Goal: Task Accomplishment & Management: Manage account settings

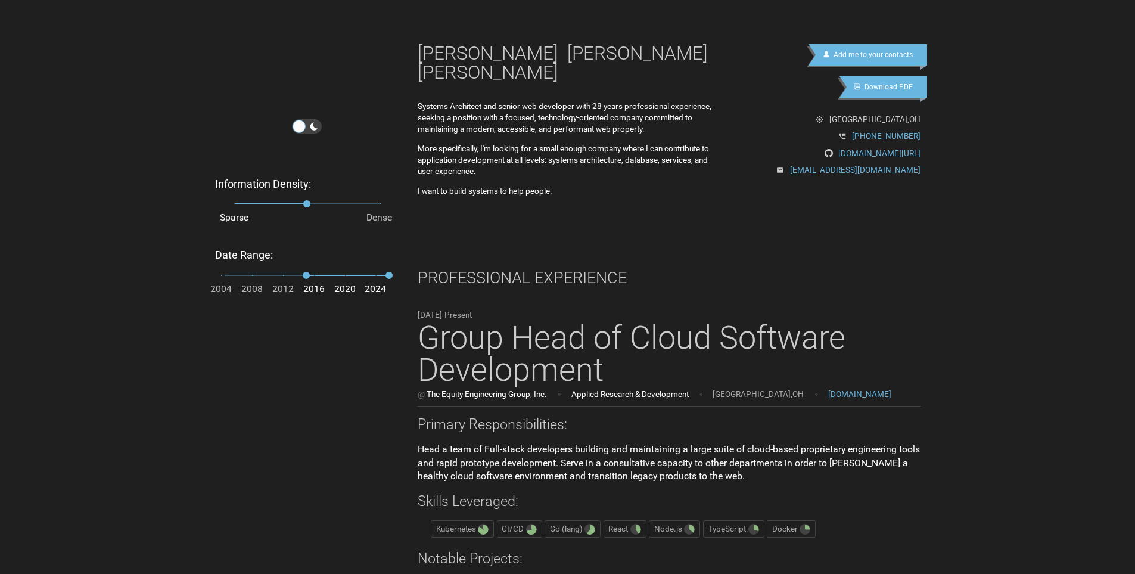
drag, startPoint x: 305, startPoint y: 200, endPoint x: 348, endPoint y: 200, distance: 42.9
click at [348, 200] on span "Sparse Dense" at bounding box center [306, 203] width 145 height 17
drag, startPoint x: 380, startPoint y: 197, endPoint x: 319, endPoint y: 198, distance: 61.4
click at [319, 198] on span "Sparse Dense" at bounding box center [306, 203] width 145 height 17
click at [314, 123] on icon "filters" at bounding box center [314, 126] width 11 height 11
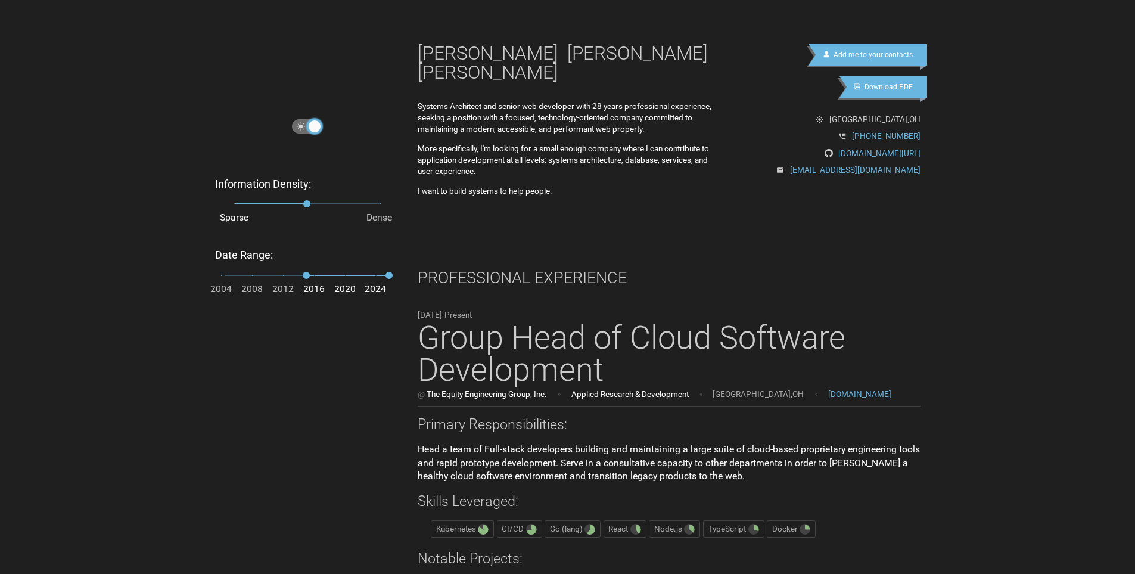
click at [314, 123] on div "filters" at bounding box center [314, 126] width 13 height 13
checkbox input "false"
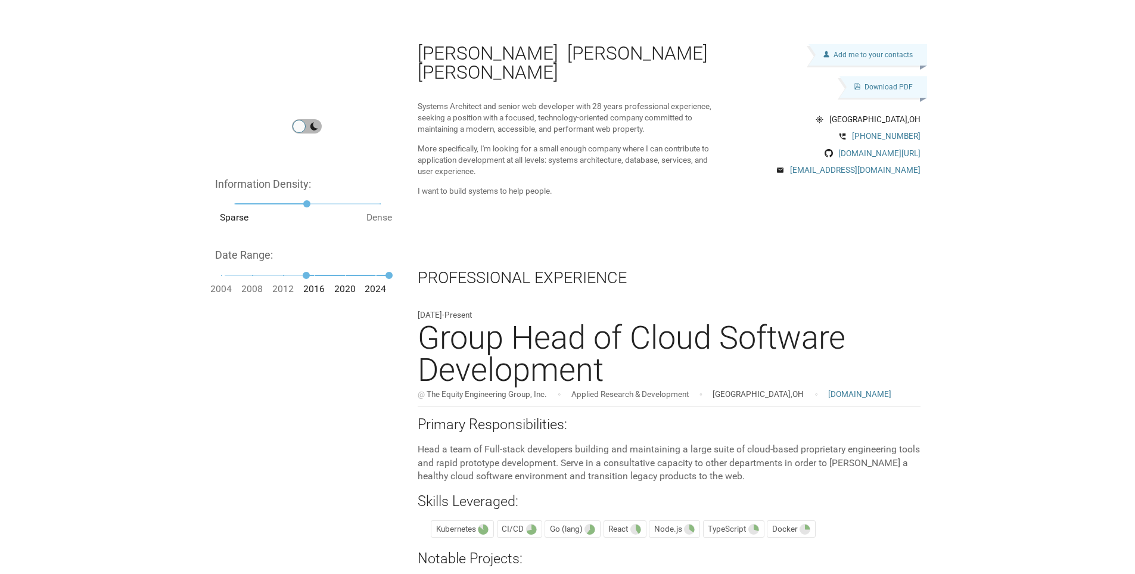
click at [309, 129] on icon "filters" at bounding box center [314, 126] width 11 height 11
checkbox input "true"
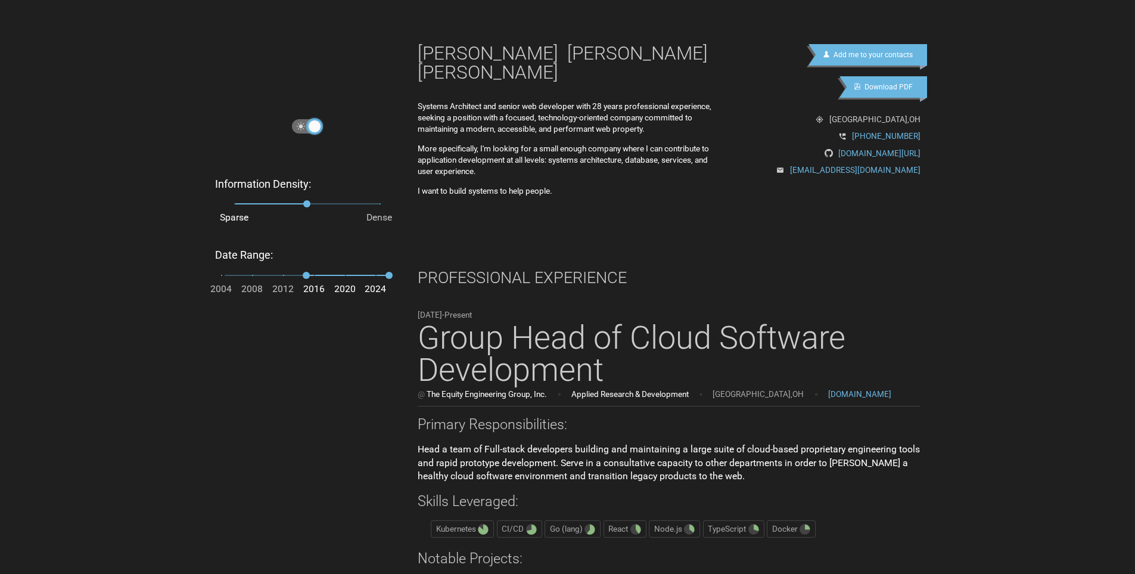
click at [309, 129] on div "filters" at bounding box center [314, 126] width 13 height 13
checkbox input "false"
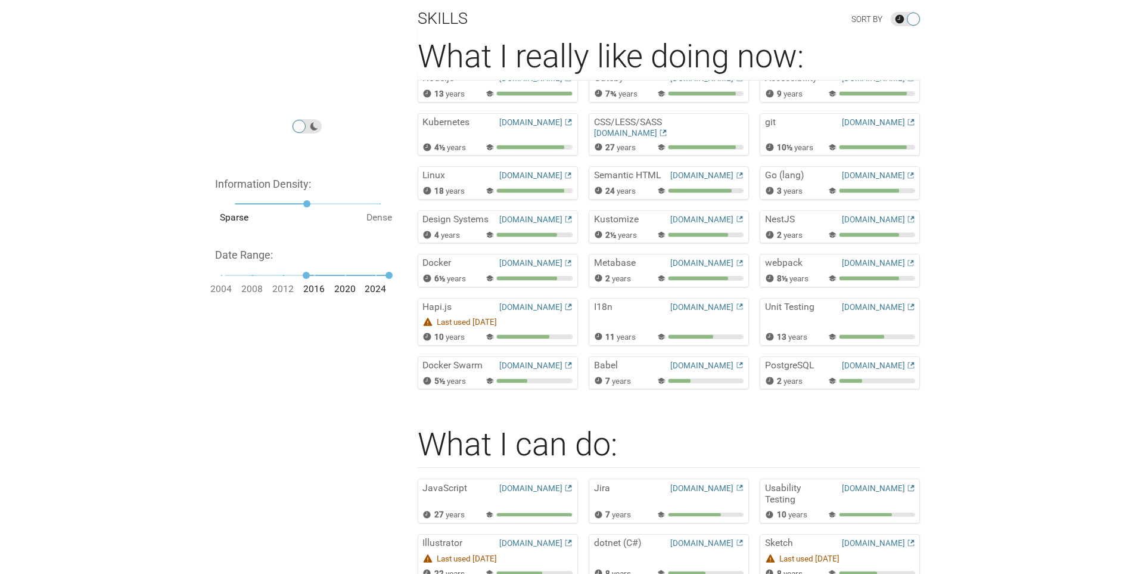
scroll to position [3872, 0]
